Goal: Transaction & Acquisition: Book appointment/travel/reservation

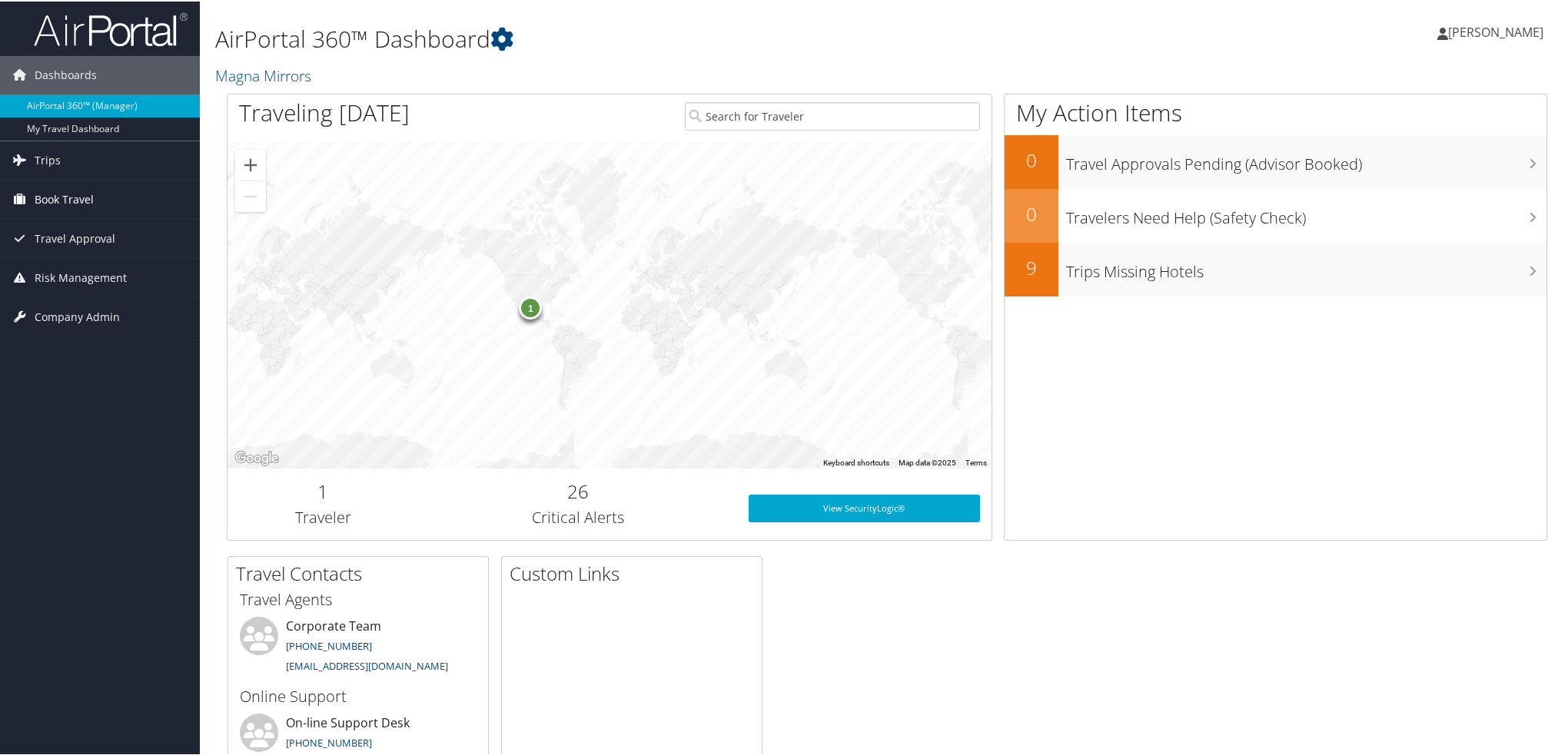
click at [60, 196] on span "Book Travel" at bounding box center [64, 198] width 59 height 38
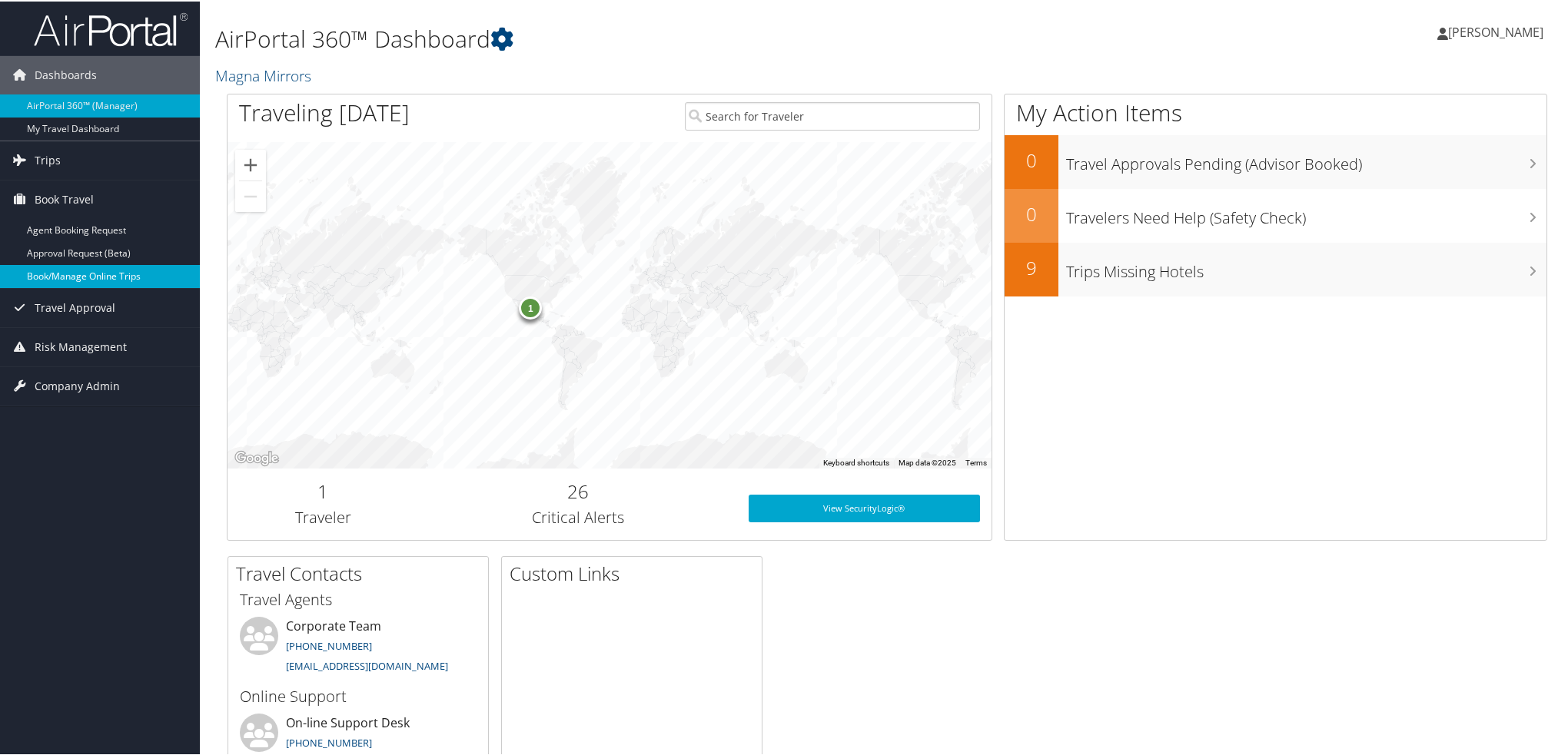
click at [88, 278] on link "Book/Manage Online Trips" at bounding box center [99, 274] width 200 height 23
